Goal: Information Seeking & Learning: Learn about a topic

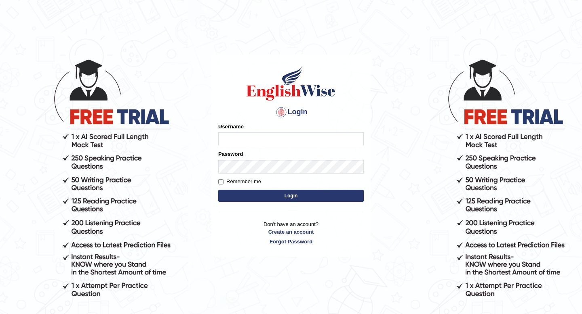
type input "daniza_parramatta"
click at [246, 195] on button "Login" at bounding box center [290, 196] width 145 height 12
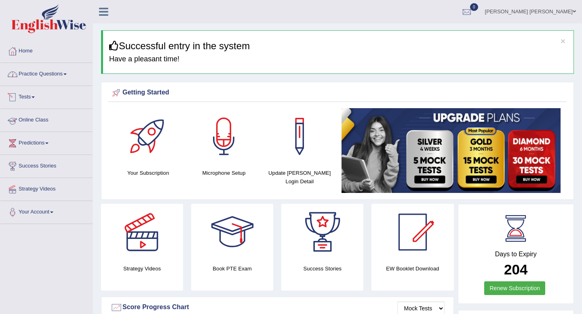
click at [38, 73] on link "Practice Questions" at bounding box center [46, 73] width 92 height 20
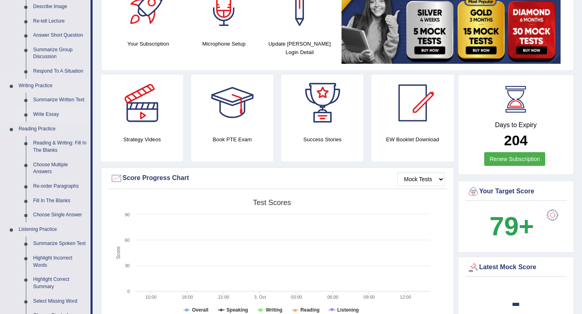
scroll to position [130, 0]
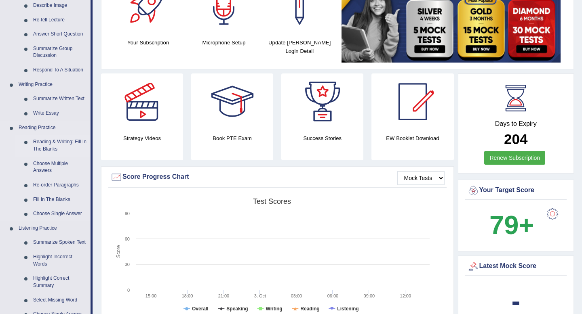
click at [50, 146] on link "Reading & Writing: Fill In The Blanks" at bounding box center [59, 145] width 61 height 21
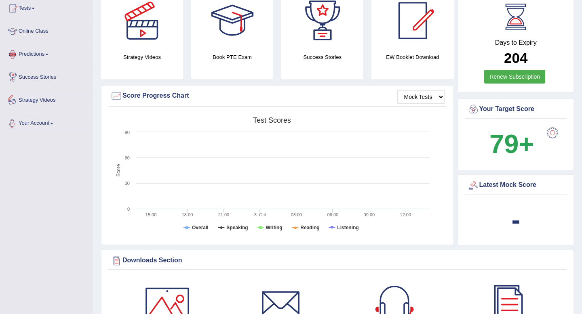
scroll to position [265, 0]
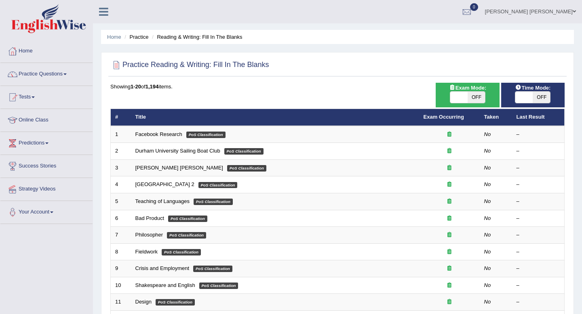
click at [479, 101] on span "OFF" at bounding box center [475, 97] width 17 height 11
checkbox input "true"
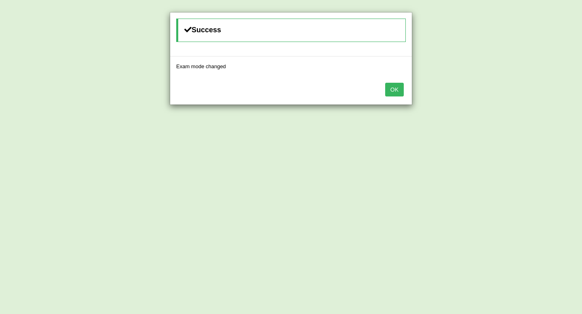
click at [390, 89] on button "OK" at bounding box center [394, 90] width 19 height 14
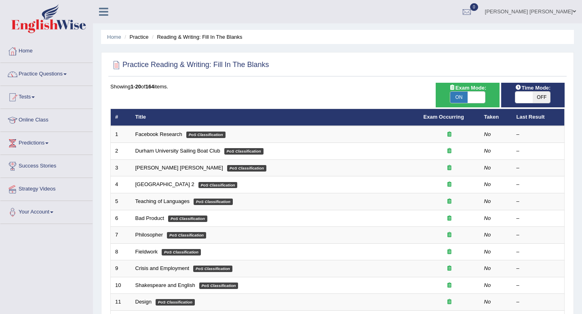
click at [544, 99] on span "OFF" at bounding box center [540, 97] width 17 height 11
checkbox input "true"
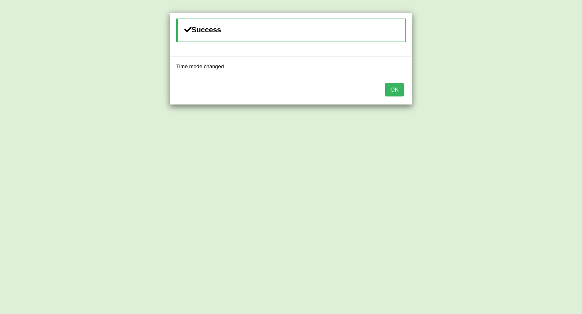
click at [399, 88] on button "OK" at bounding box center [394, 90] width 19 height 14
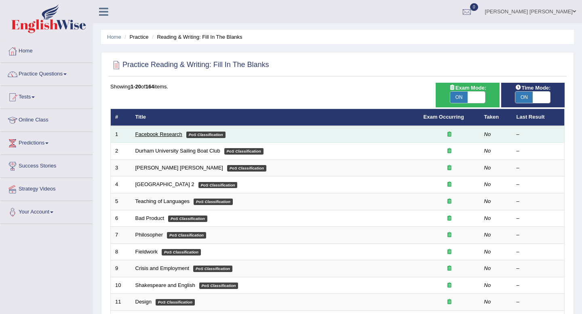
click at [166, 132] on link "Facebook Research" at bounding box center [158, 134] width 47 height 6
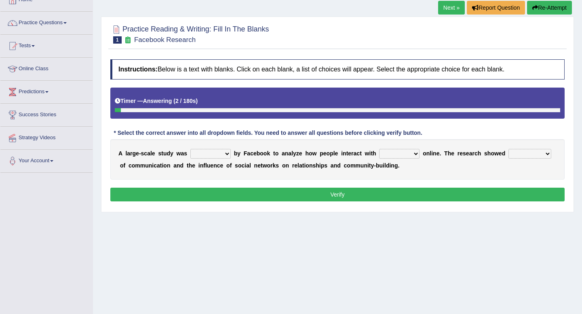
scroll to position [52, 0]
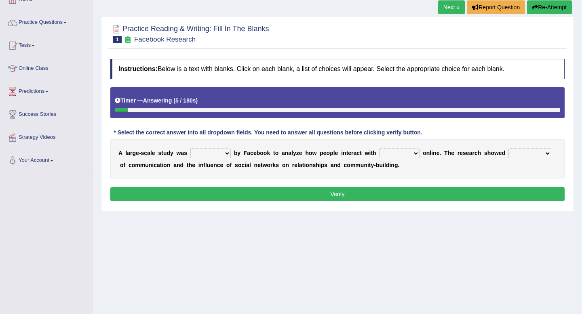
click at [227, 153] on select "surveyed had asked made" at bounding box center [210, 154] width 40 height 10
select select "surveyed"
click at [418, 154] on select "together all each other another" at bounding box center [399, 154] width 40 height 10
click at [414, 153] on select "together all each other another" at bounding box center [399, 154] width 40 height 10
select select "each other"
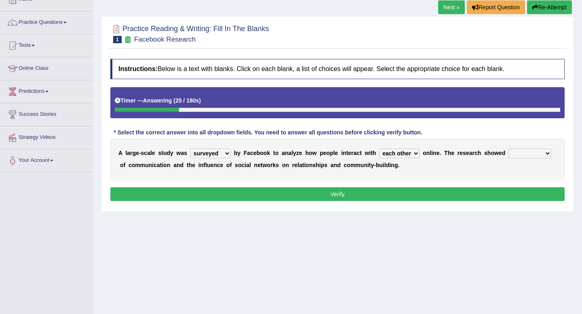
click at [529, 155] on select "advantages standards fellowships patterns" at bounding box center [529, 154] width 43 height 10
click at [531, 155] on select "advantages standards fellowships patterns" at bounding box center [529, 154] width 43 height 10
select select "advantages"
click at [445, 193] on button "Verify" at bounding box center [337, 194] width 454 height 14
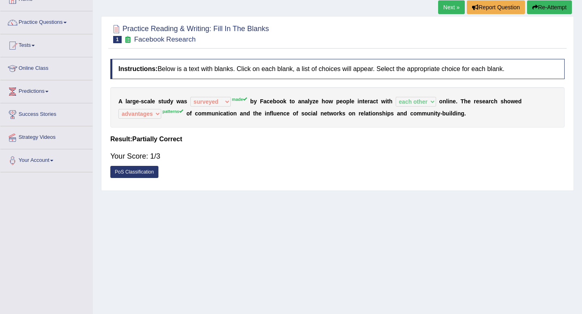
click at [129, 172] on link "PoS Classification" at bounding box center [134, 172] width 48 height 12
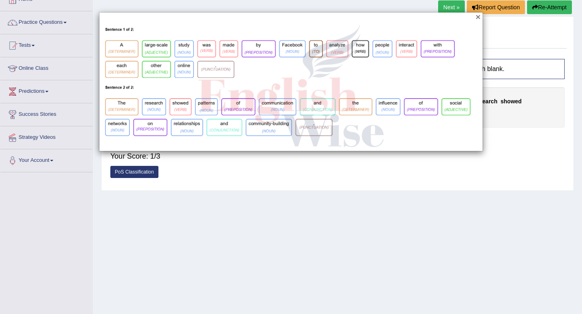
click at [479, 18] on button "×" at bounding box center [477, 17] width 5 height 8
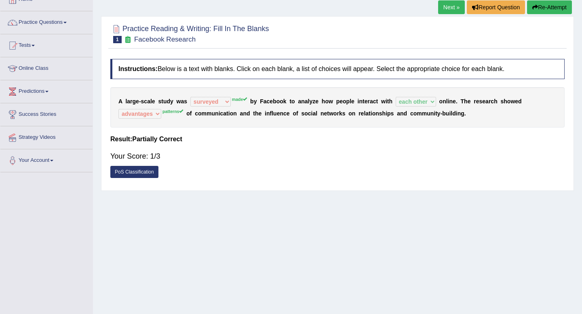
click at [445, 6] on link "Next »" at bounding box center [451, 7] width 27 height 14
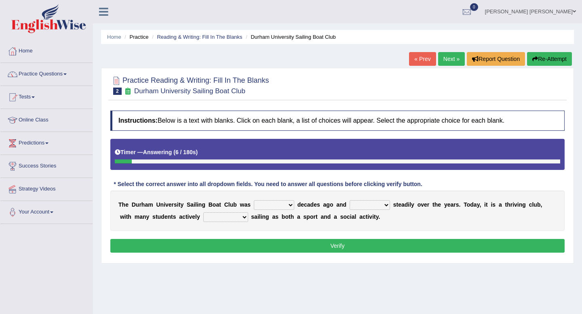
click at [290, 206] on select "found fund founded find" at bounding box center [274, 205] width 40 height 10
select select "founded"
click at [385, 205] on select "grow growing has grown grown" at bounding box center [369, 205] width 40 height 10
select select "growing"
click at [228, 218] on select "enjoy enjoyed are enjoying enjoying" at bounding box center [225, 217] width 45 height 10
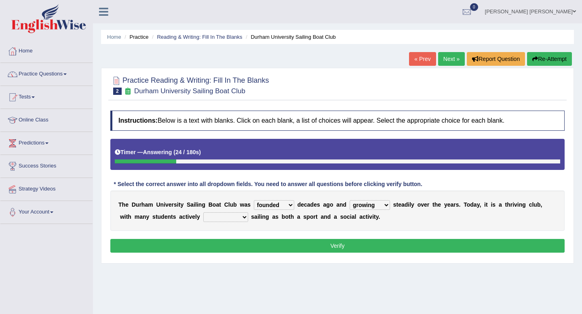
select select "enjoying"
click at [238, 241] on button "Verify" at bounding box center [337, 246] width 454 height 14
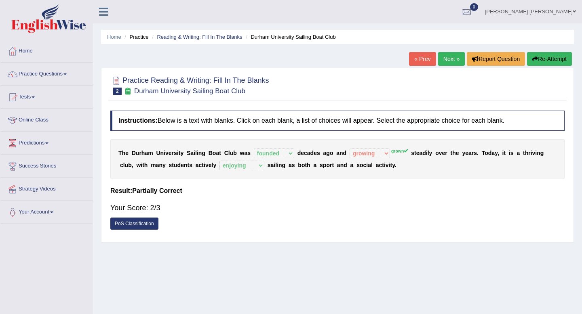
click at [450, 57] on link "Next »" at bounding box center [451, 59] width 27 height 14
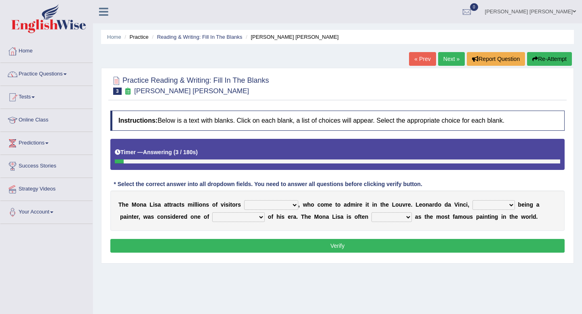
click at [291, 205] on select "around the year the all year all year round per year" at bounding box center [271, 205] width 54 height 10
select select "per year"
click at [494, 203] on select "rather than as much as as well as as long as" at bounding box center [493, 205] width 42 height 10
click at [492, 207] on select "rather than as much as as well as as long as" at bounding box center [493, 205] width 42 height 10
select select "as well as"
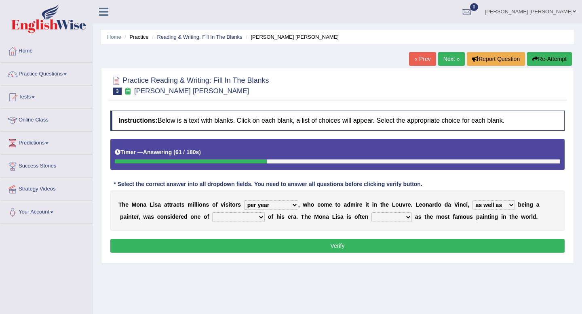
click at [222, 218] on select "better artists artist the better artist the best artists" at bounding box center [238, 217] width 53 height 10
click at [260, 217] on select "better artists artist the better artist the best artists" at bounding box center [238, 217] width 53 height 10
click at [260, 218] on select "better artists artist the better artist the best artists" at bounding box center [238, 217] width 53 height 10
click at [261, 217] on select "better artists artist the better artist the best artists" at bounding box center [238, 217] width 53 height 10
select select "the best artists"
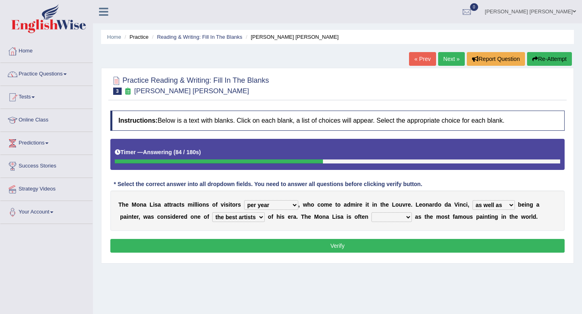
click at [393, 216] on select "classified suggested predicted described" at bounding box center [391, 217] width 40 height 10
select select "described"
click at [405, 246] on button "Verify" at bounding box center [337, 246] width 454 height 14
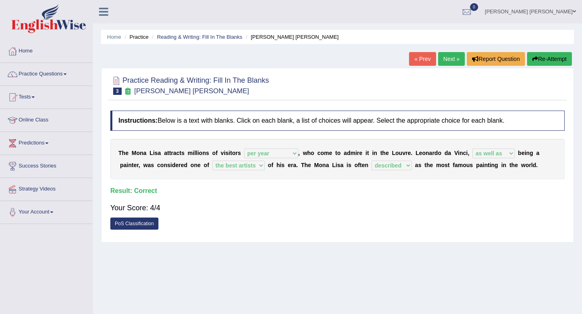
click at [449, 59] on link "Next »" at bounding box center [451, 59] width 27 height 14
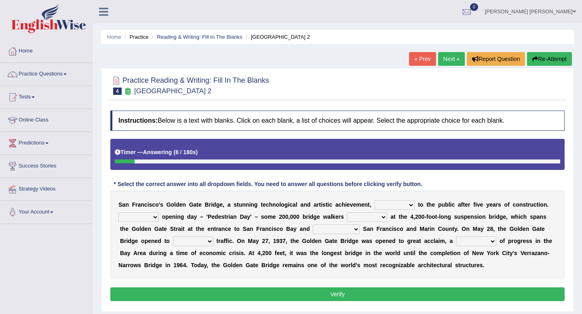
click at [409, 205] on select "opens closes appears equals" at bounding box center [394, 205] width 40 height 10
select select "opens"
click at [153, 215] on select "On During Since When" at bounding box center [138, 217] width 40 height 10
select select "During"
click at [383, 218] on select "stationed looked marveled laughed" at bounding box center [367, 217] width 40 height 10
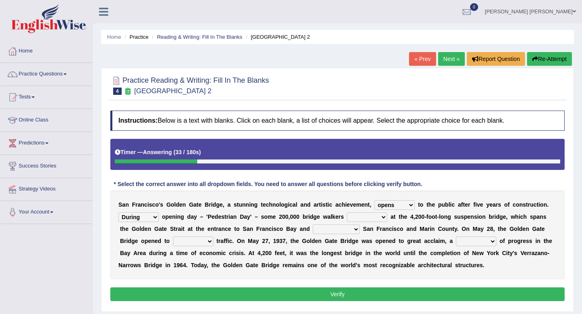
select select "stationed"
click at [358, 229] on select "separates connects channels differentiates" at bounding box center [336, 230] width 47 height 10
click at [357, 230] on select "separates connects channels differentiates" at bounding box center [336, 230] width 47 height 10
select select "connects"
click at [198, 242] on select "aquatic vehicular airborne watertight" at bounding box center [193, 242] width 40 height 10
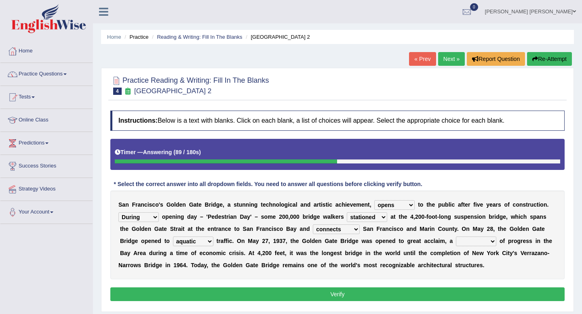
click at [208, 239] on select "aquatic vehicular airborne watertight" at bounding box center [193, 242] width 40 height 10
select select "vehicular"
click at [492, 241] on select "denial symbol technique yield" at bounding box center [476, 242] width 40 height 10
select select "symbol"
click at [393, 294] on button "Verify" at bounding box center [337, 295] width 454 height 14
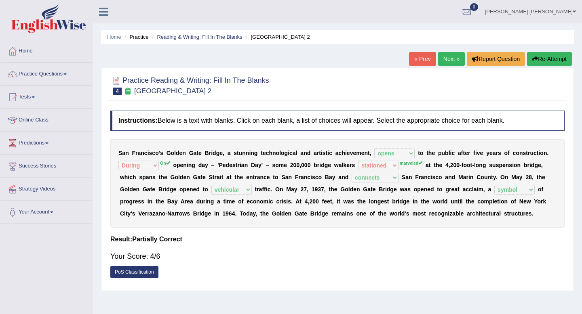
click at [453, 58] on link "Next »" at bounding box center [451, 59] width 27 height 14
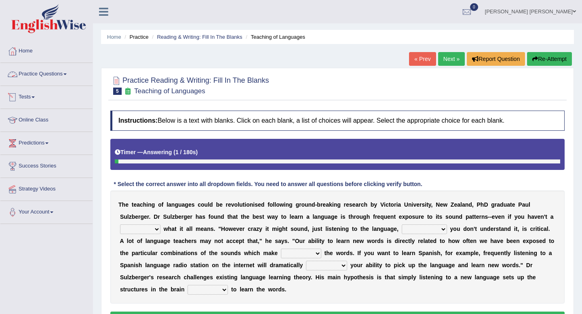
click at [27, 74] on link "Practice Questions" at bounding box center [46, 73] width 92 height 20
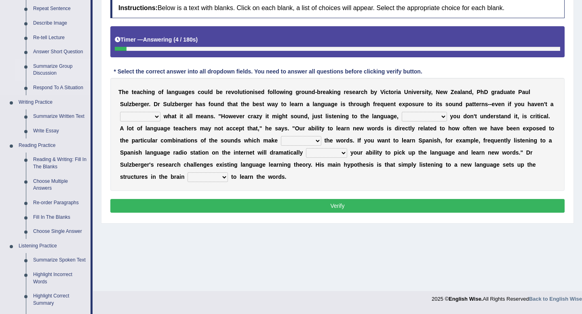
scroll to position [113, 0]
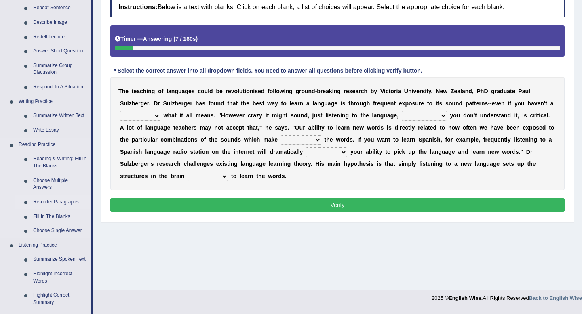
click at [50, 202] on link "Re-order Paragraphs" at bounding box center [59, 202] width 61 height 15
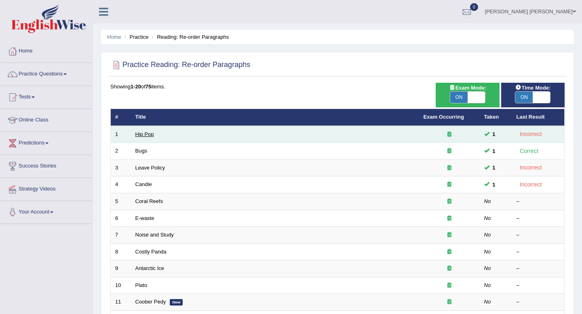
click at [143, 134] on link "Hip Pop" at bounding box center [144, 134] width 19 height 6
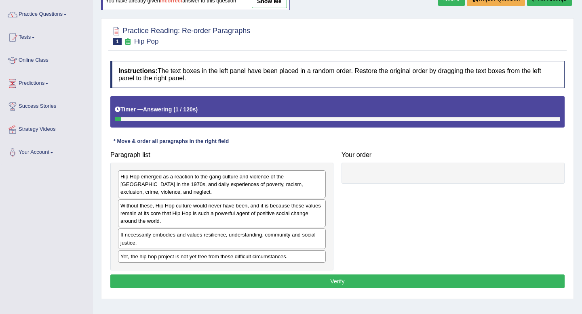
scroll to position [63, 0]
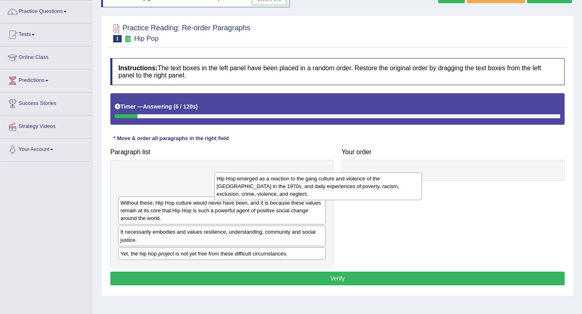
drag, startPoint x: 200, startPoint y: 179, endPoint x: 297, endPoint y: 184, distance: 96.7
click at [297, 184] on div "Hip Hop emerged as a reaction to the gang culture and violence of the South Bro…" at bounding box center [318, 186] width 208 height 28
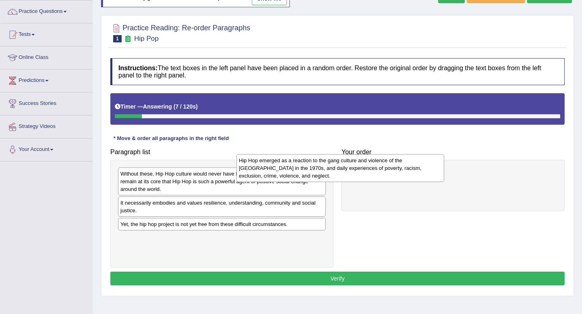
drag, startPoint x: 297, startPoint y: 184, endPoint x: 466, endPoint y: 169, distance: 169.5
click at [444, 169] on div "Hip Hop emerged as a reaction to the gang culture and violence of the South Bro…" at bounding box center [340, 168] width 208 height 28
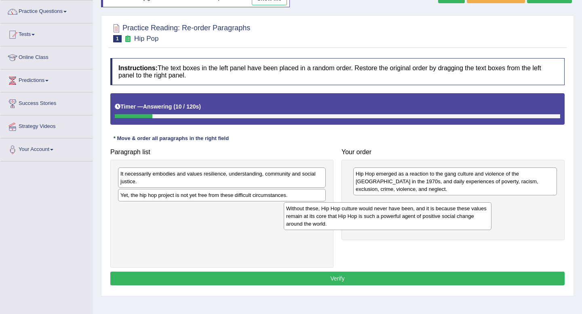
drag, startPoint x: 260, startPoint y: 184, endPoint x: 431, endPoint y: 217, distance: 173.2
click at [431, 217] on div "Without these, Hip Hop culture would never have been, and it is because these v…" at bounding box center [388, 216] width 208 height 28
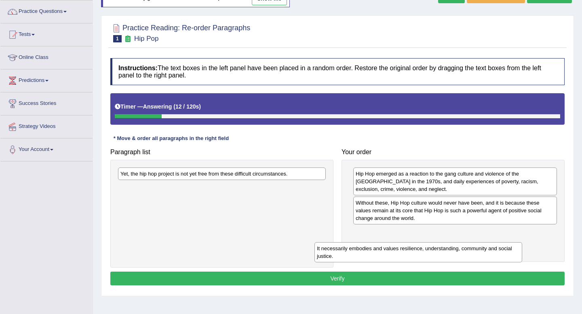
drag, startPoint x: 248, startPoint y: 174, endPoint x: 444, endPoint y: 248, distance: 210.0
click at [444, 248] on div "It necessarily embodies and values resilience, understanding, community and soc…" at bounding box center [418, 252] width 208 height 20
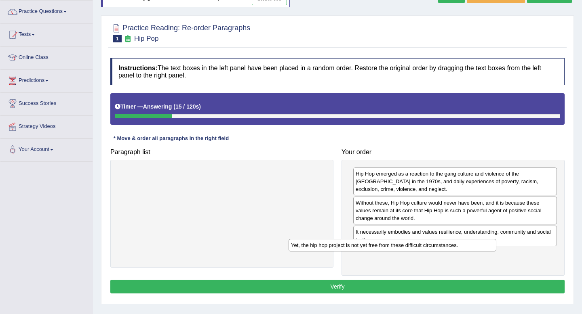
drag, startPoint x: 250, startPoint y: 173, endPoint x: 441, endPoint y: 248, distance: 204.9
click at [441, 248] on div "Yet, the hip hop project is not yet free from these difficult circumstances." at bounding box center [392, 245] width 208 height 13
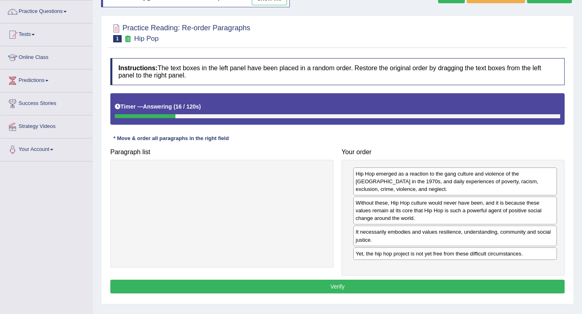
click at [365, 289] on button "Verify" at bounding box center [337, 287] width 454 height 14
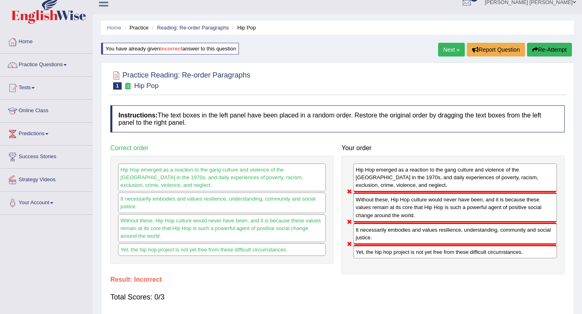
scroll to position [0, 0]
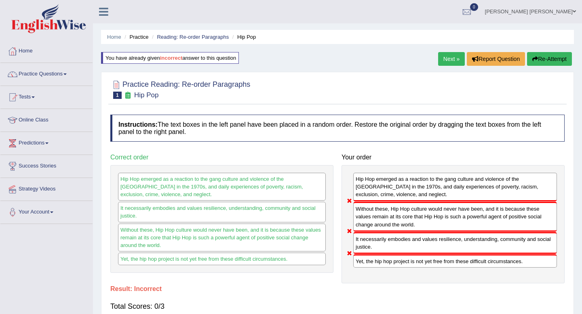
click at [445, 54] on link "Next »" at bounding box center [451, 59] width 27 height 14
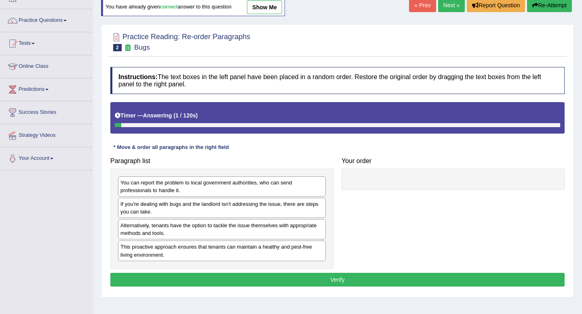
scroll to position [57, 0]
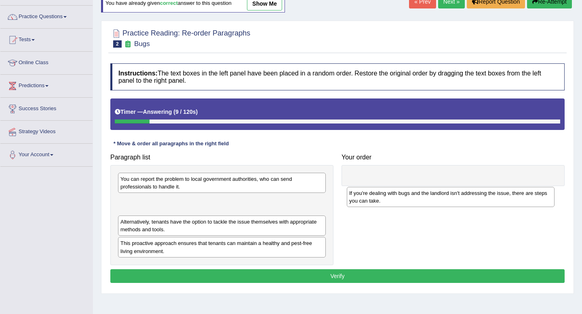
drag, startPoint x: 195, startPoint y: 210, endPoint x: 380, endPoint y: 166, distance: 190.3
click at [380, 187] on div "If you're dealing with bugs and the landlord isn't addressing the issue, there …" at bounding box center [451, 197] width 208 height 20
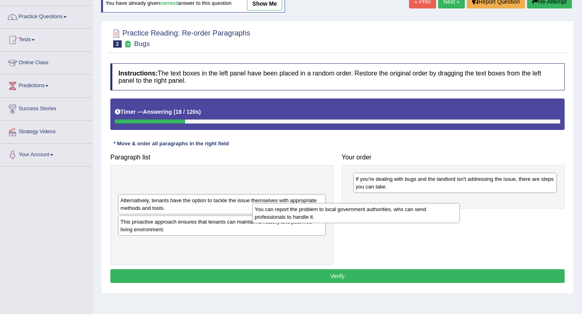
drag, startPoint x: 276, startPoint y: 181, endPoint x: 411, endPoint y: 209, distance: 137.4
click at [411, 209] on div "You can report the problem to local government authorities, who can send profes…" at bounding box center [356, 213] width 208 height 20
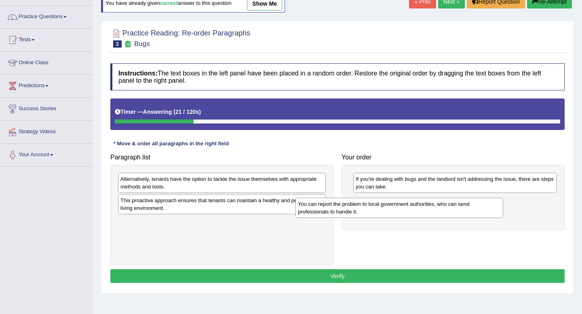
drag, startPoint x: 191, startPoint y: 180, endPoint x: 369, endPoint y: 202, distance: 179.0
click at [369, 202] on div "You can report the problem to local government authorities, who can send profes…" at bounding box center [399, 208] width 208 height 20
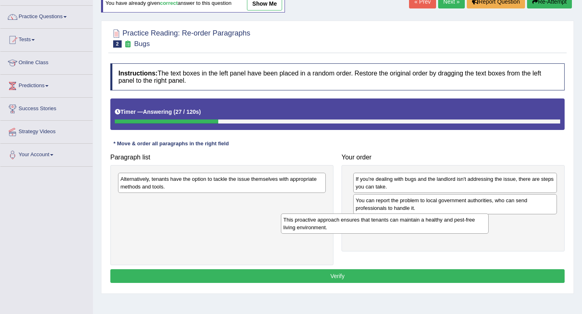
drag, startPoint x: 254, startPoint y: 203, endPoint x: 429, endPoint y: 229, distance: 176.0
click at [429, 229] on div "This proactive approach ensures that tenants can maintain a healthy and pest-fr…" at bounding box center [385, 224] width 208 height 20
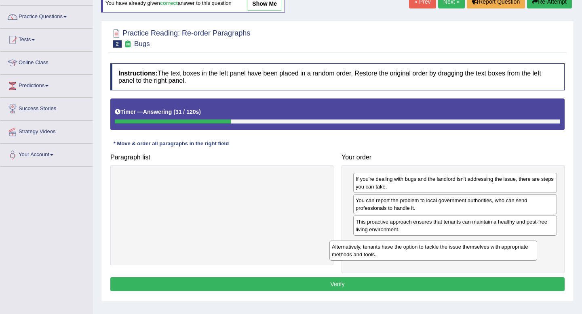
drag, startPoint x: 271, startPoint y: 178, endPoint x: 489, endPoint y: 244, distance: 227.0
click at [489, 244] on div "Alternatively, tenants have the option to tackle the issue themselves with appr…" at bounding box center [433, 251] width 208 height 20
click at [431, 281] on button "Verify" at bounding box center [337, 284] width 454 height 14
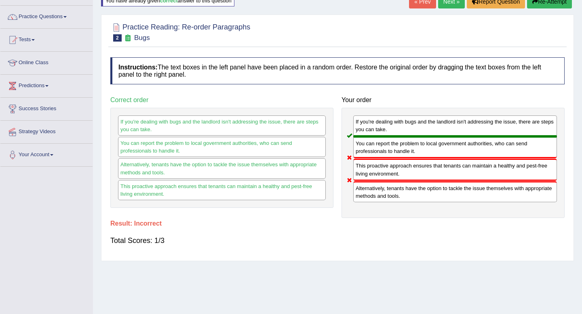
click at [447, 6] on link "Next »" at bounding box center [451, 2] width 27 height 14
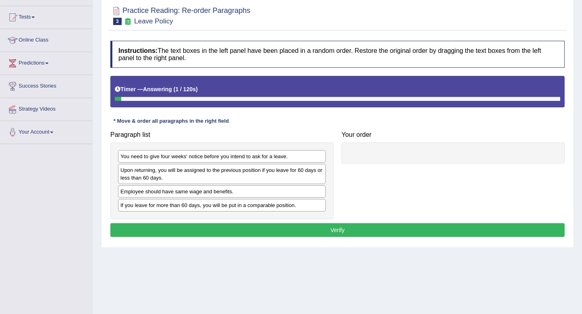
scroll to position [80, 0]
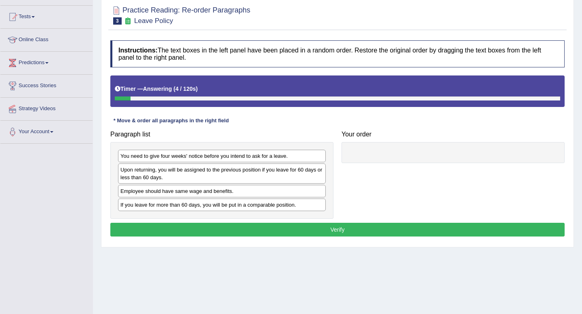
drag, startPoint x: 212, startPoint y: 191, endPoint x: 353, endPoint y: 183, distance: 140.8
click at [326, 185] on div "Employee should have same wage and benefits." at bounding box center [222, 191] width 208 height 13
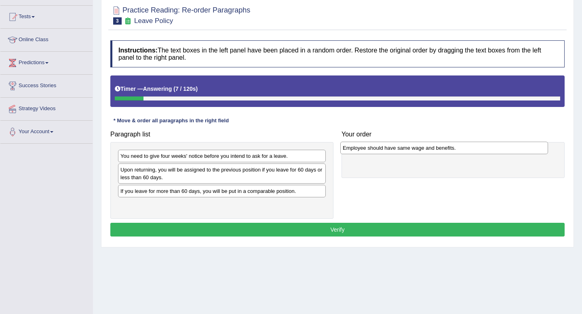
drag, startPoint x: 157, startPoint y: 189, endPoint x: 373, endPoint y: 147, distance: 220.1
click at [373, 147] on div "Employee should have same wage and benefits." at bounding box center [444, 148] width 208 height 13
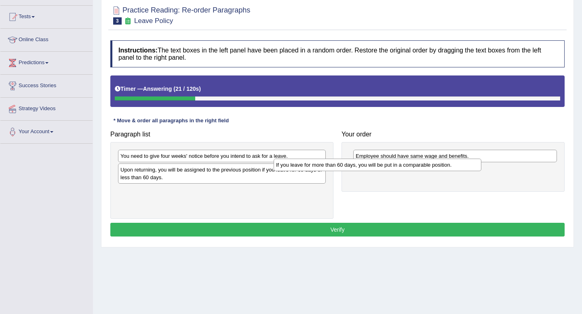
drag, startPoint x: 227, startPoint y: 194, endPoint x: 383, endPoint y: 165, distance: 158.5
click at [383, 165] on div "If you leave for more than 60 days, you will be put in a comparable position." at bounding box center [377, 165] width 208 height 13
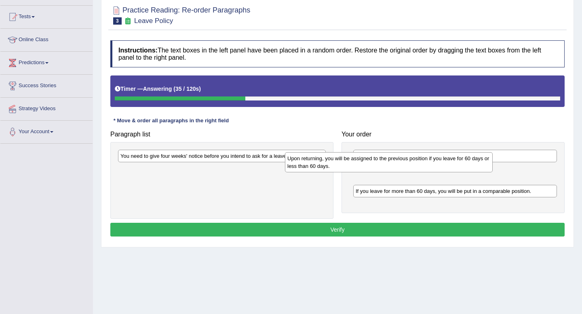
drag, startPoint x: 238, startPoint y: 171, endPoint x: 405, endPoint y: 157, distance: 167.8
click at [405, 157] on div "Upon returning, you will be assigned to the previous position if you leave for …" at bounding box center [389, 162] width 208 height 20
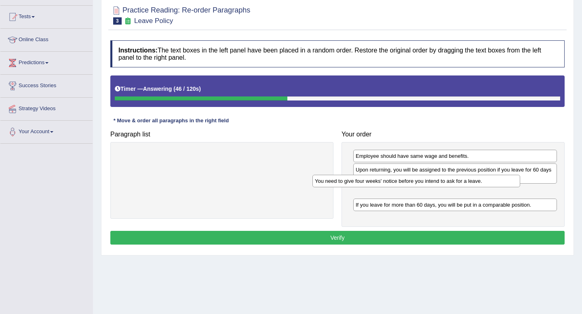
drag, startPoint x: 228, startPoint y: 157, endPoint x: 421, endPoint y: 180, distance: 194.8
click at [421, 180] on div "You need to give four weeks' notice before you intend to ask for a leave." at bounding box center [416, 181] width 208 height 13
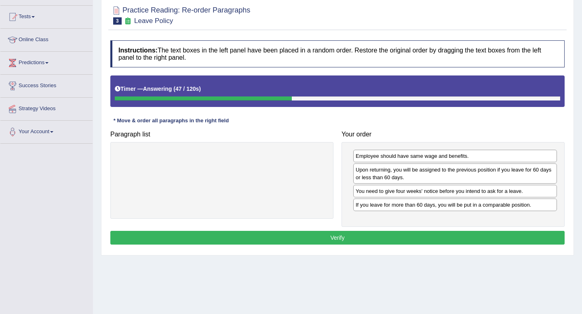
click at [317, 231] on button "Verify" at bounding box center [337, 238] width 454 height 14
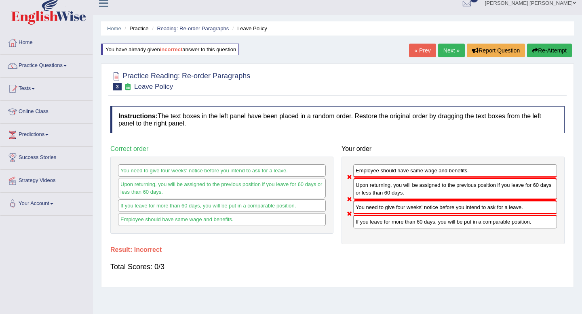
scroll to position [0, 0]
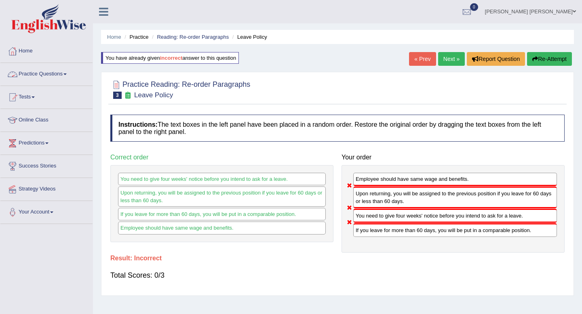
click at [29, 72] on link "Practice Questions" at bounding box center [46, 73] width 92 height 20
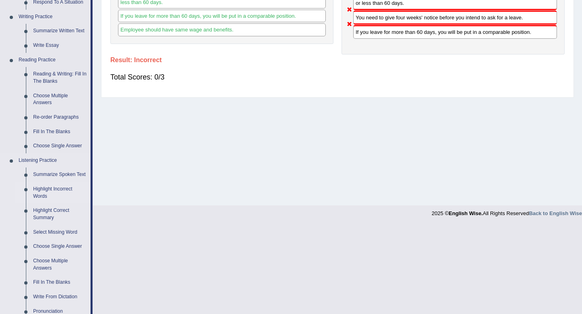
scroll to position [197, 0]
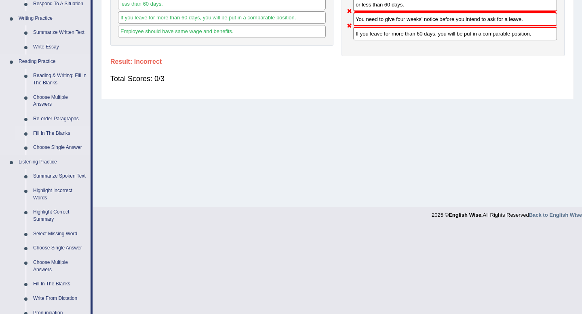
click at [48, 134] on link "Fill In The Blanks" at bounding box center [59, 133] width 61 height 15
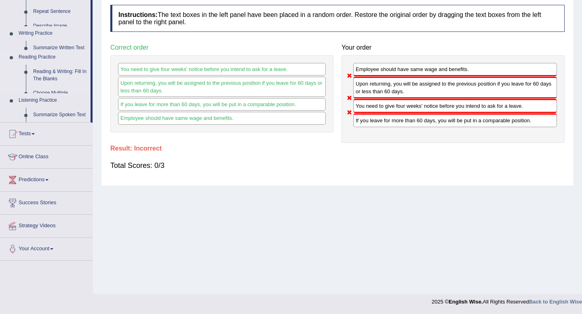
scroll to position [110, 0]
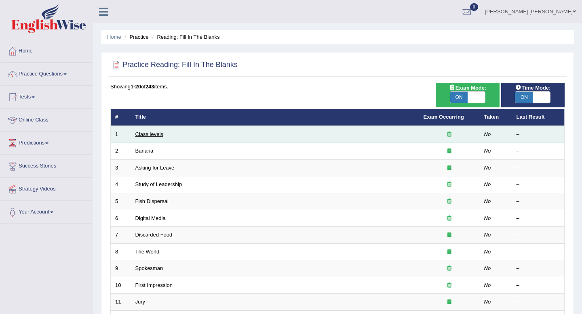
click at [158, 136] on link "Class levels" at bounding box center [149, 134] width 28 height 6
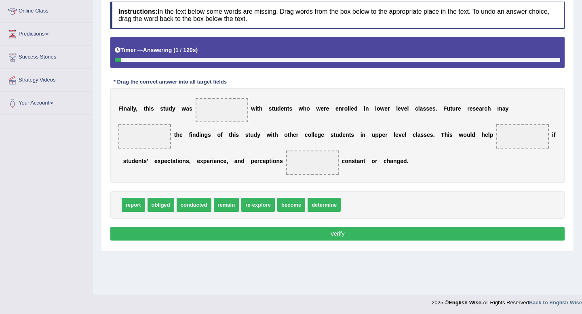
scroll to position [110, 0]
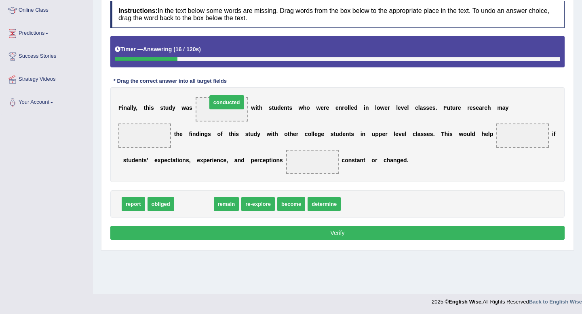
drag, startPoint x: 194, startPoint y: 203, endPoint x: 227, endPoint y: 101, distance: 106.9
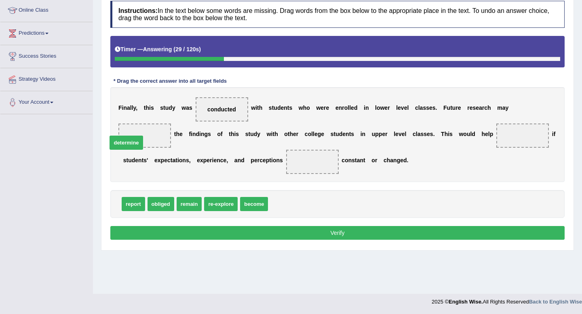
drag, startPoint x: 287, startPoint y: 206, endPoint x: 125, endPoint y: 145, distance: 172.7
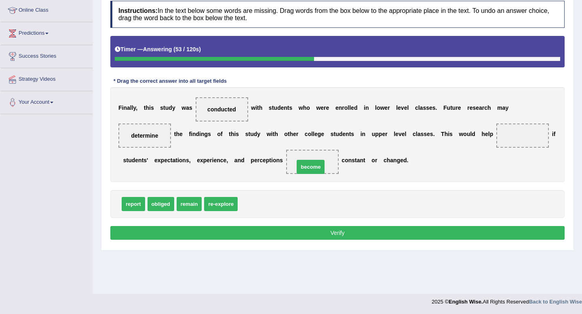
drag, startPoint x: 255, startPoint y: 206, endPoint x: 312, endPoint y: 169, distance: 67.7
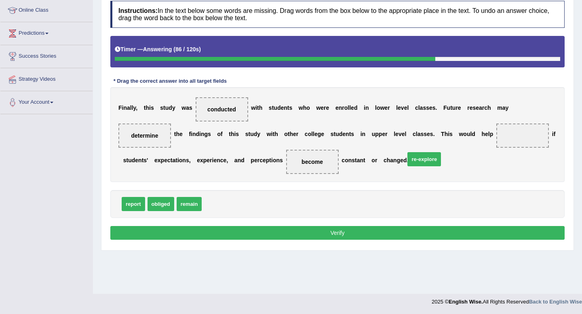
drag, startPoint x: 214, startPoint y: 205, endPoint x: 417, endPoint y: 159, distance: 207.9
click at [417, 159] on span "re-explore" at bounding box center [424, 159] width 34 height 14
drag, startPoint x: 221, startPoint y: 204, endPoint x: 516, endPoint y: 133, distance: 303.7
click at [344, 228] on button "Verify" at bounding box center [337, 233] width 454 height 14
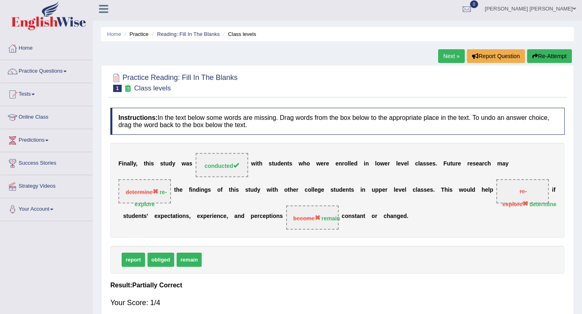
scroll to position [0, 0]
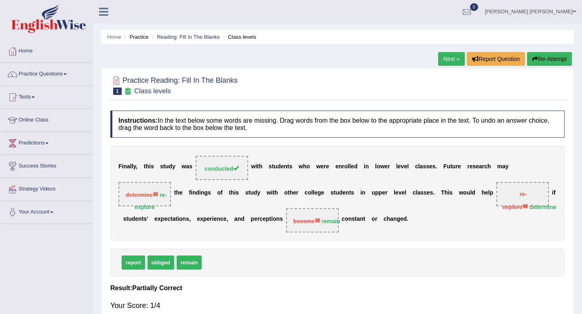
click at [451, 60] on link "Next »" at bounding box center [451, 59] width 27 height 14
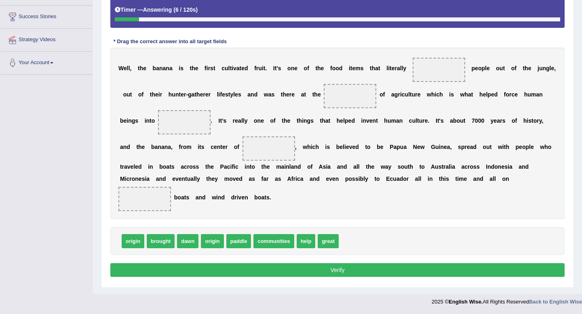
scroll to position [150, 0]
drag, startPoint x: 159, startPoint y: 241, endPoint x: 450, endPoint y: 66, distance: 339.0
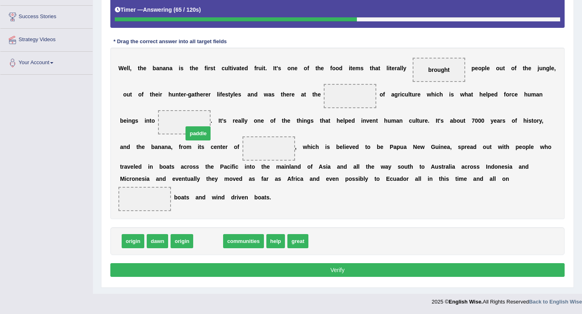
drag, startPoint x: 211, startPoint y: 244, endPoint x: 201, endPoint y: 136, distance: 108.3
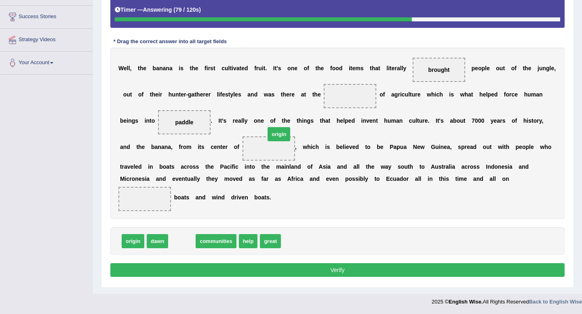
drag, startPoint x: 179, startPoint y: 243, endPoint x: 276, endPoint y: 136, distance: 145.0
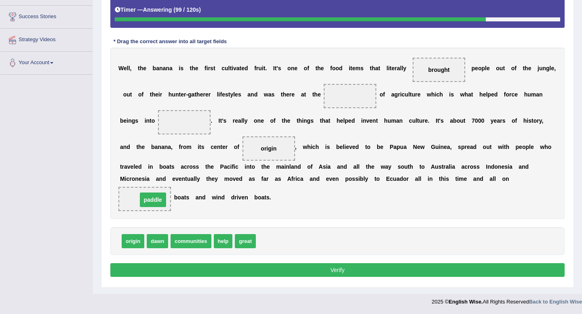
drag, startPoint x: 179, startPoint y: 122, endPoint x: 146, endPoint y: 199, distance: 84.3
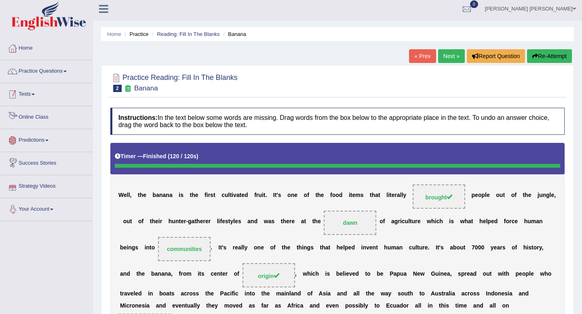
scroll to position [0, 0]
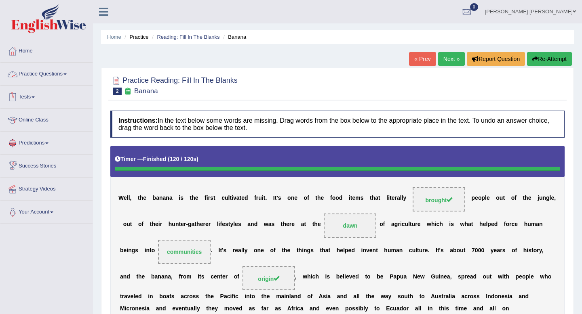
click at [32, 74] on link "Practice Questions" at bounding box center [46, 73] width 92 height 20
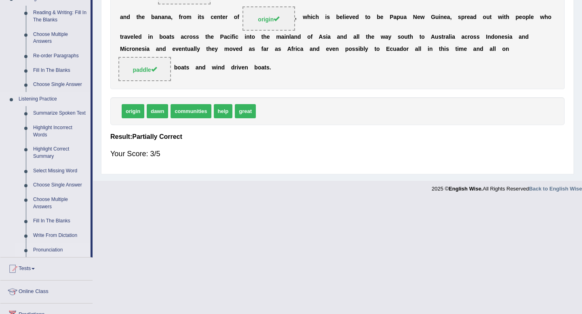
scroll to position [261, 0]
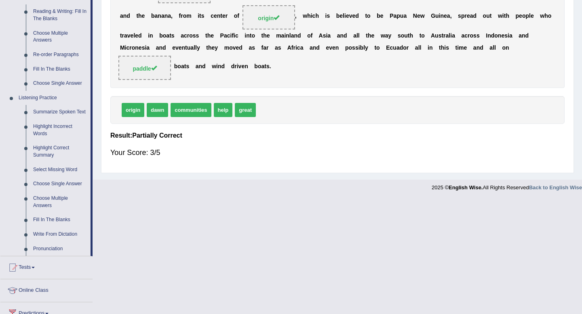
drag, startPoint x: 34, startPoint y: 221, endPoint x: 47, endPoint y: -25, distance: 246.3
